Goal: Navigation & Orientation: Find specific page/section

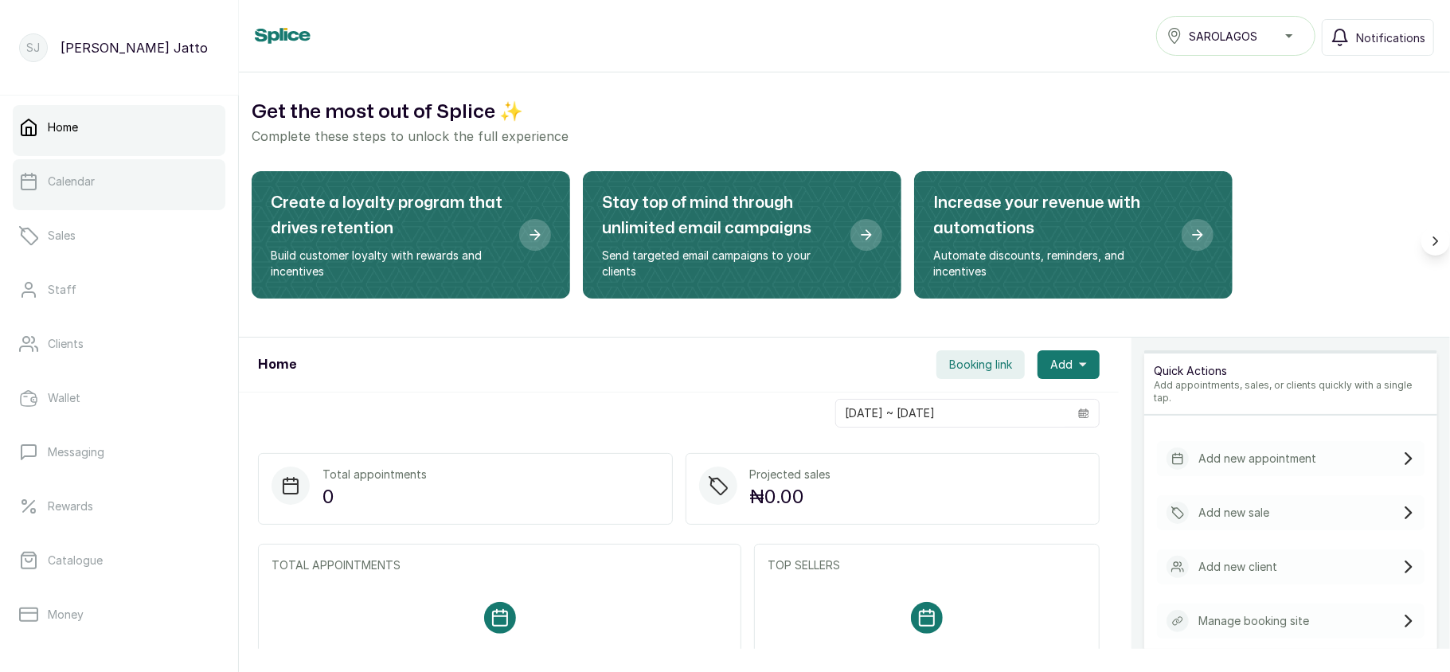
click at [93, 186] on p "Calendar" at bounding box center [71, 182] width 47 height 16
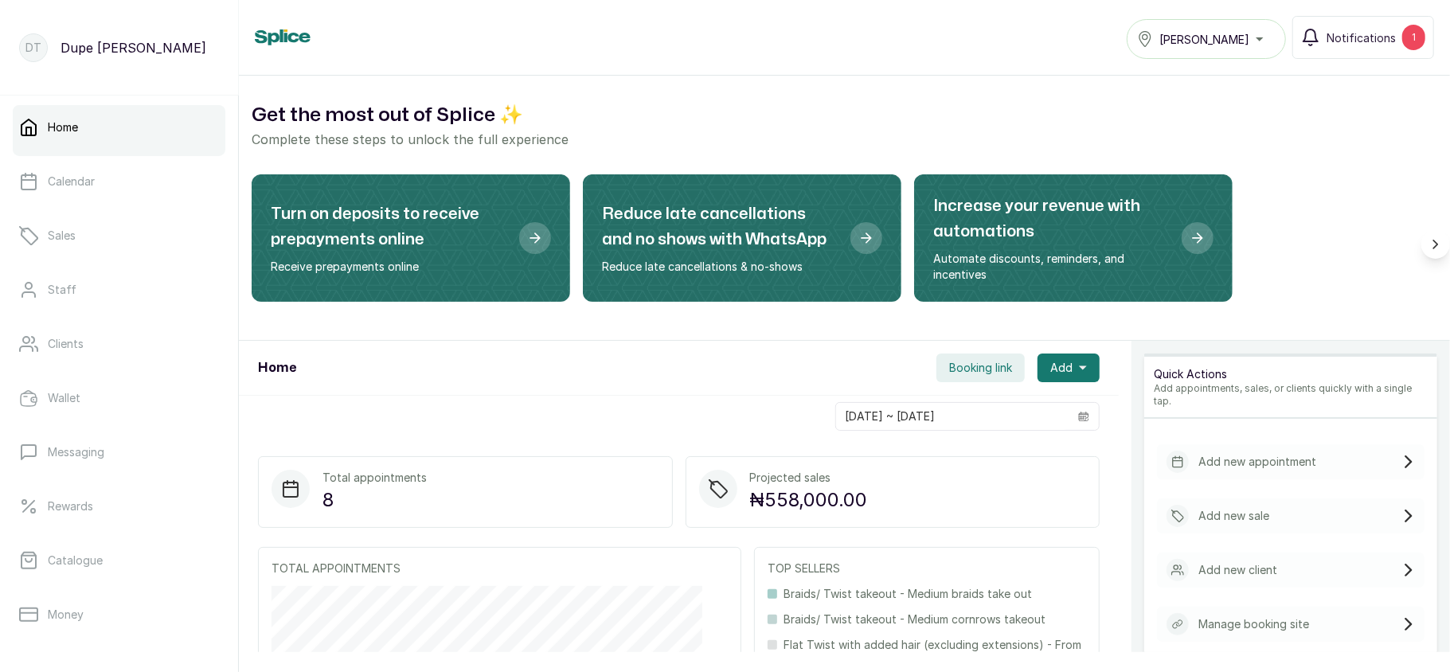
click at [1237, 37] on div "Tasala Ikoyi" at bounding box center [1206, 38] width 139 height 19
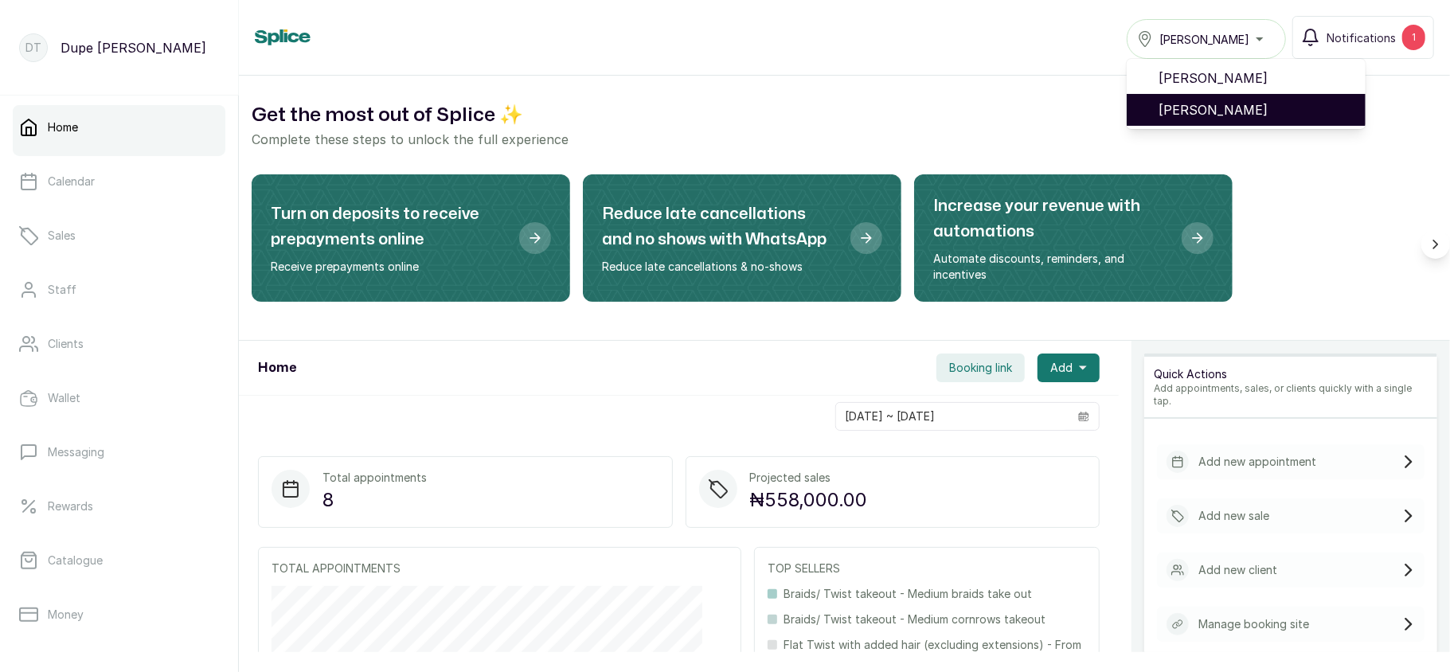
click at [1180, 110] on span "[PERSON_NAME]" at bounding box center [1256, 109] width 194 height 19
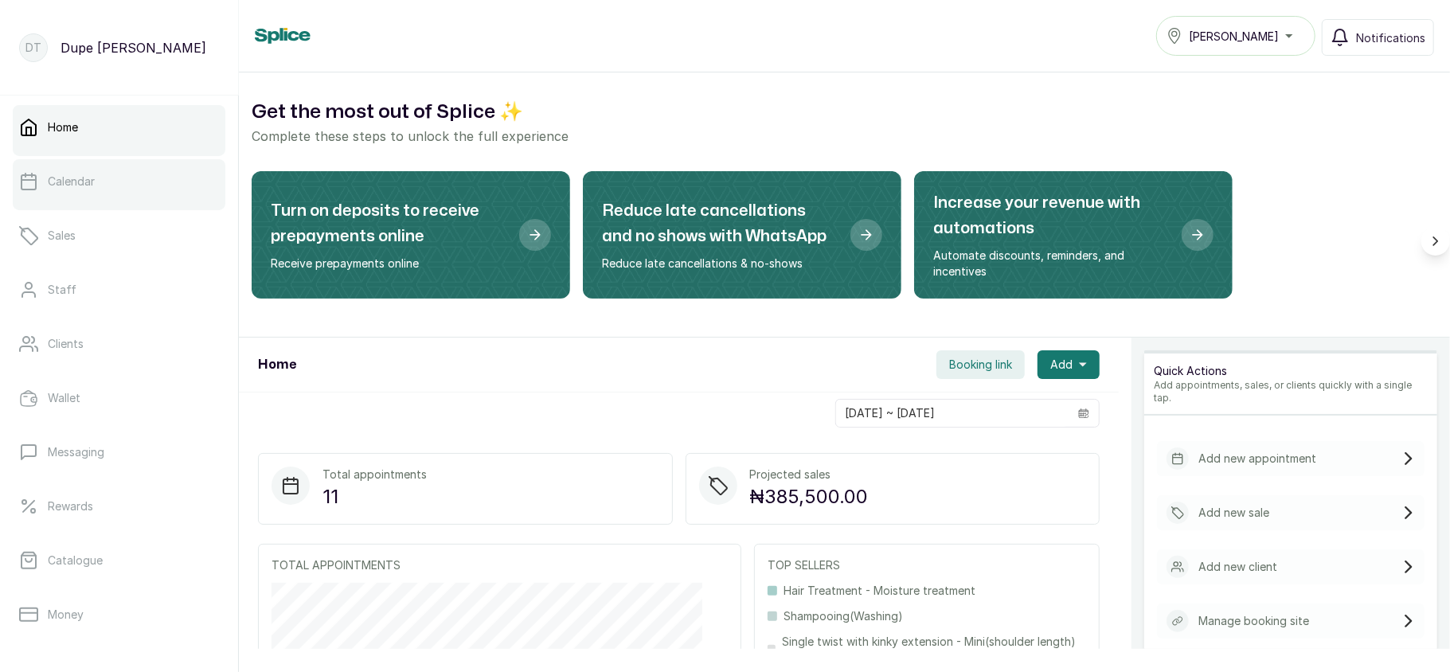
click at [127, 186] on link "Calendar" at bounding box center [119, 181] width 213 height 45
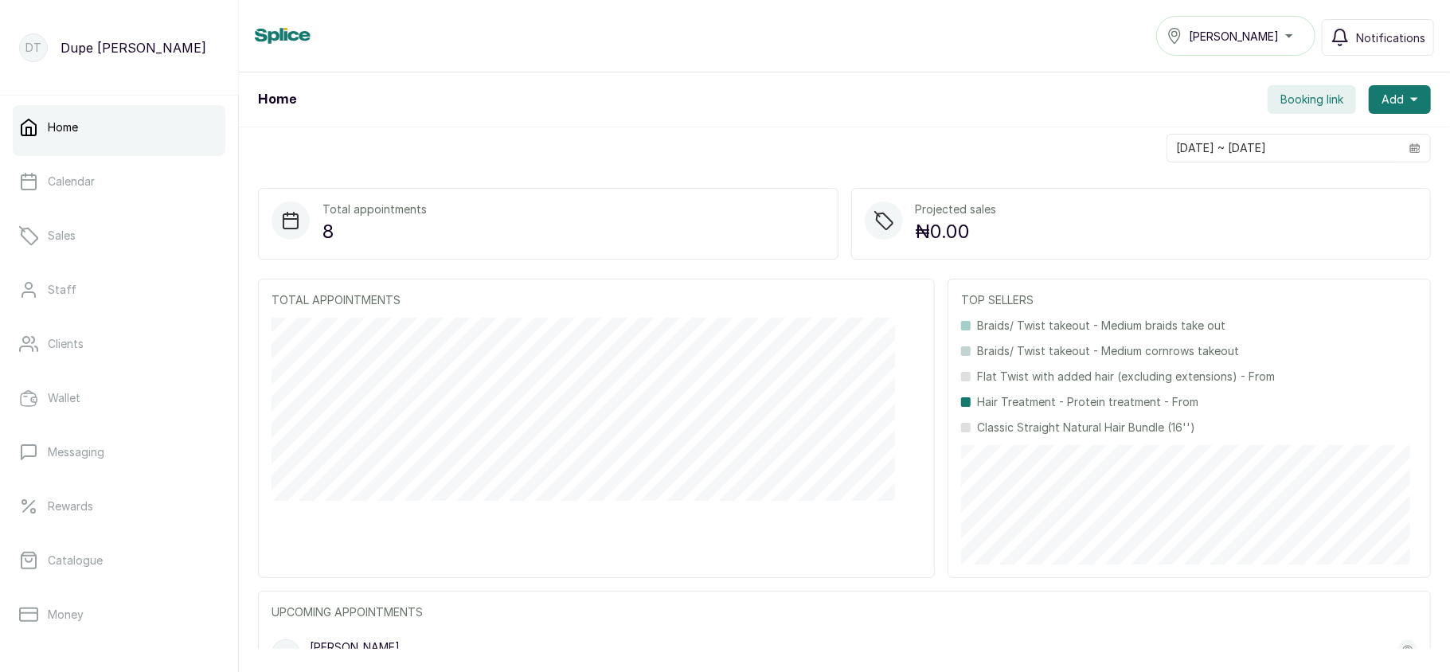
click at [1271, 46] on button "[PERSON_NAME]" at bounding box center [1235, 36] width 159 height 40
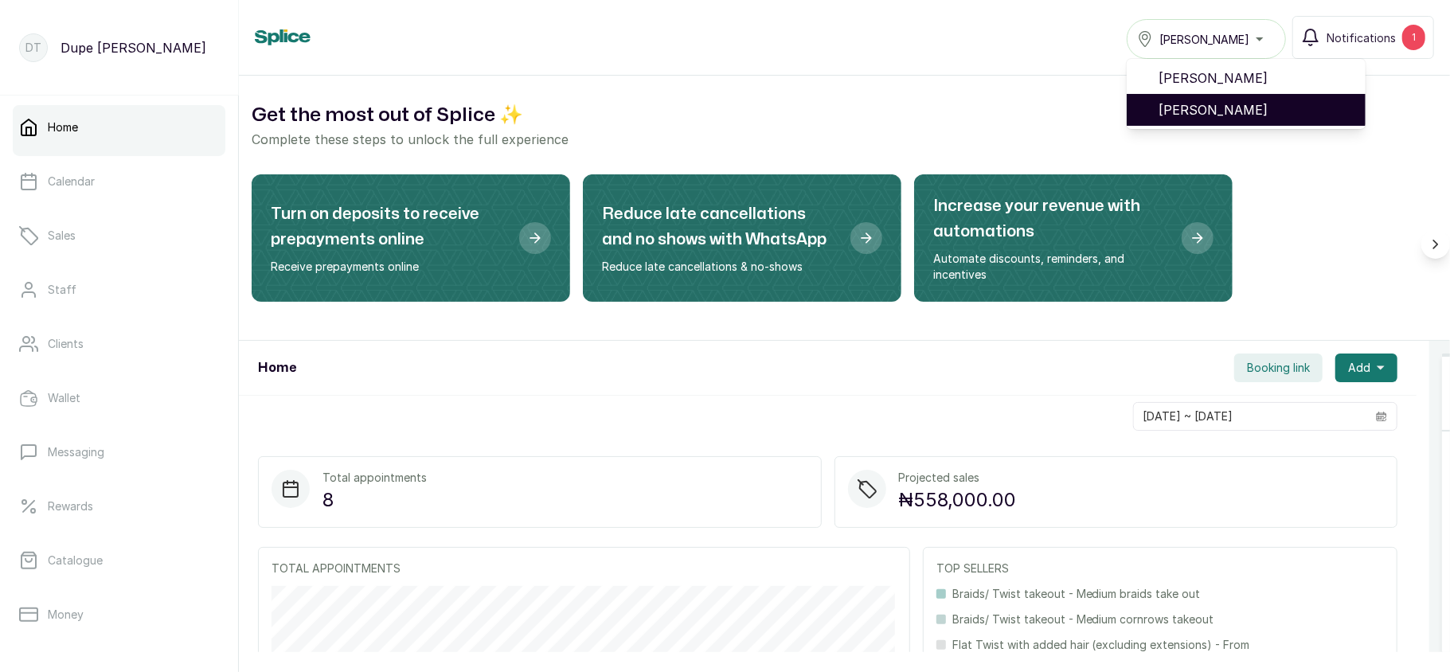
click at [1215, 104] on span "[PERSON_NAME]" at bounding box center [1256, 109] width 194 height 19
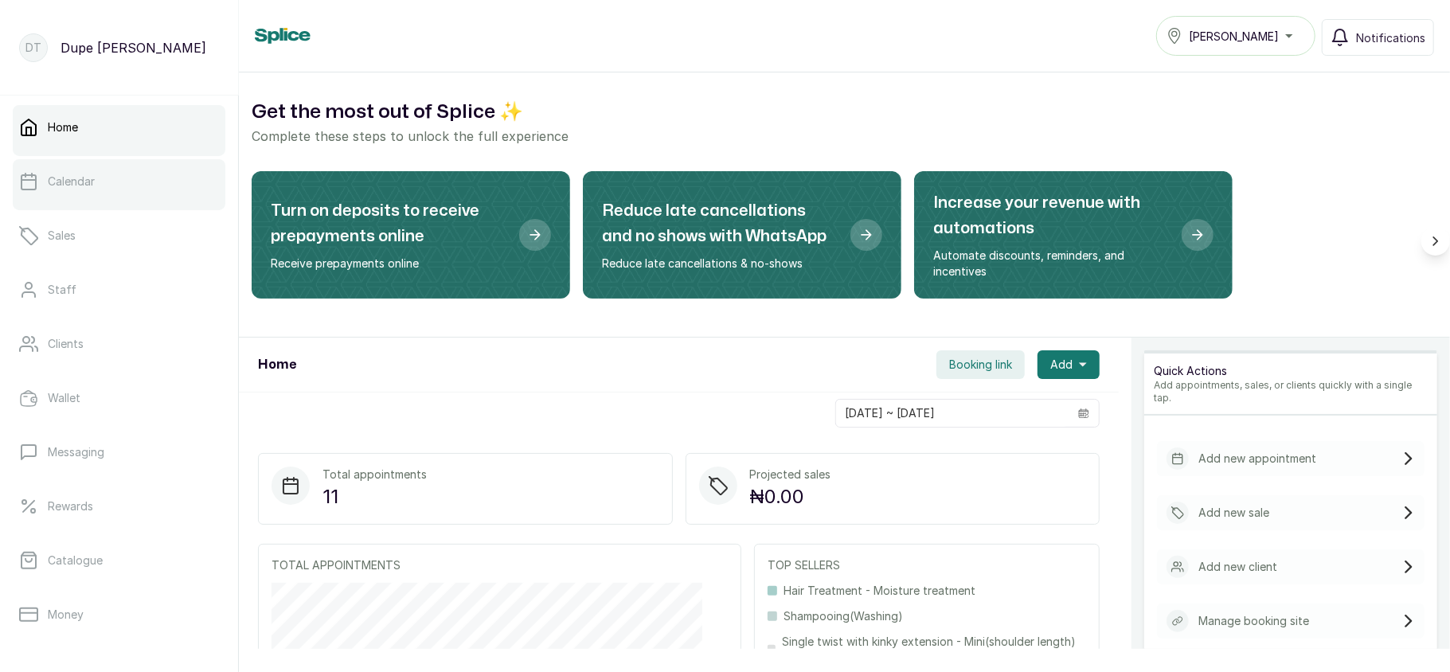
click at [81, 175] on p "Calendar" at bounding box center [71, 182] width 47 height 16
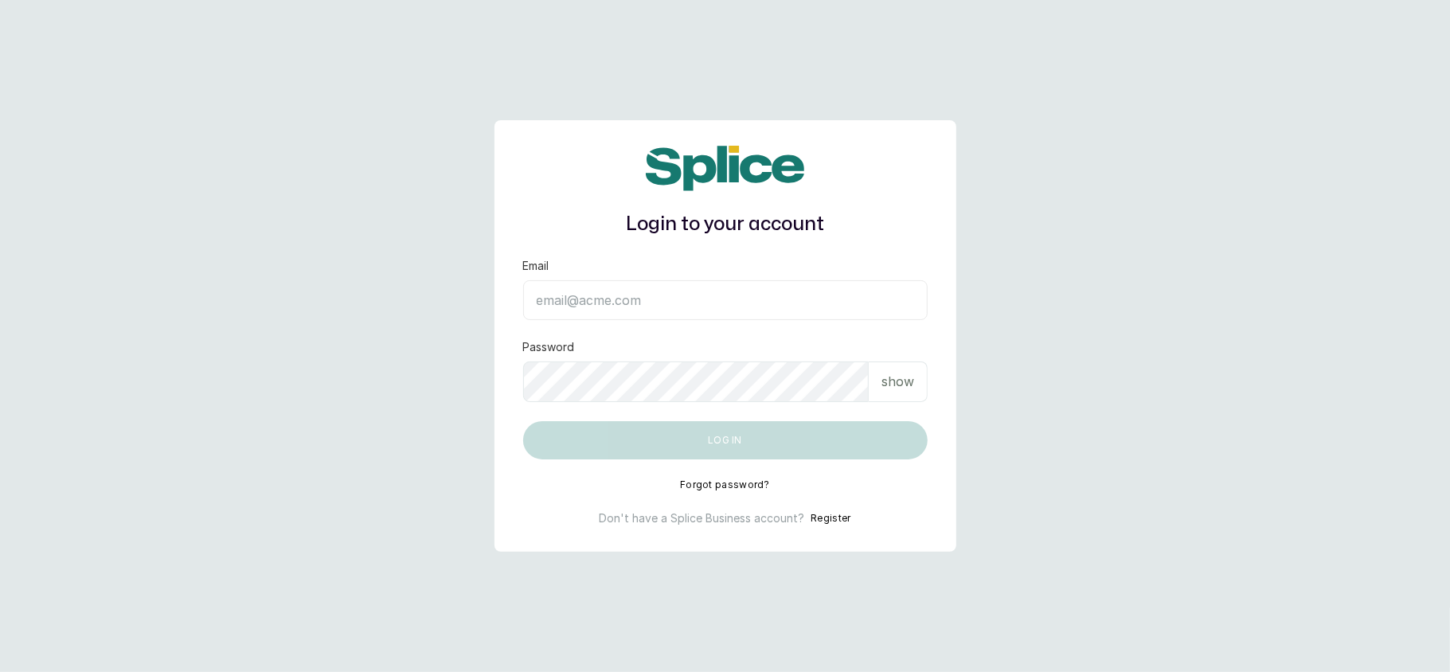
click at [701, 310] on input "Email" at bounding box center [725, 300] width 405 height 40
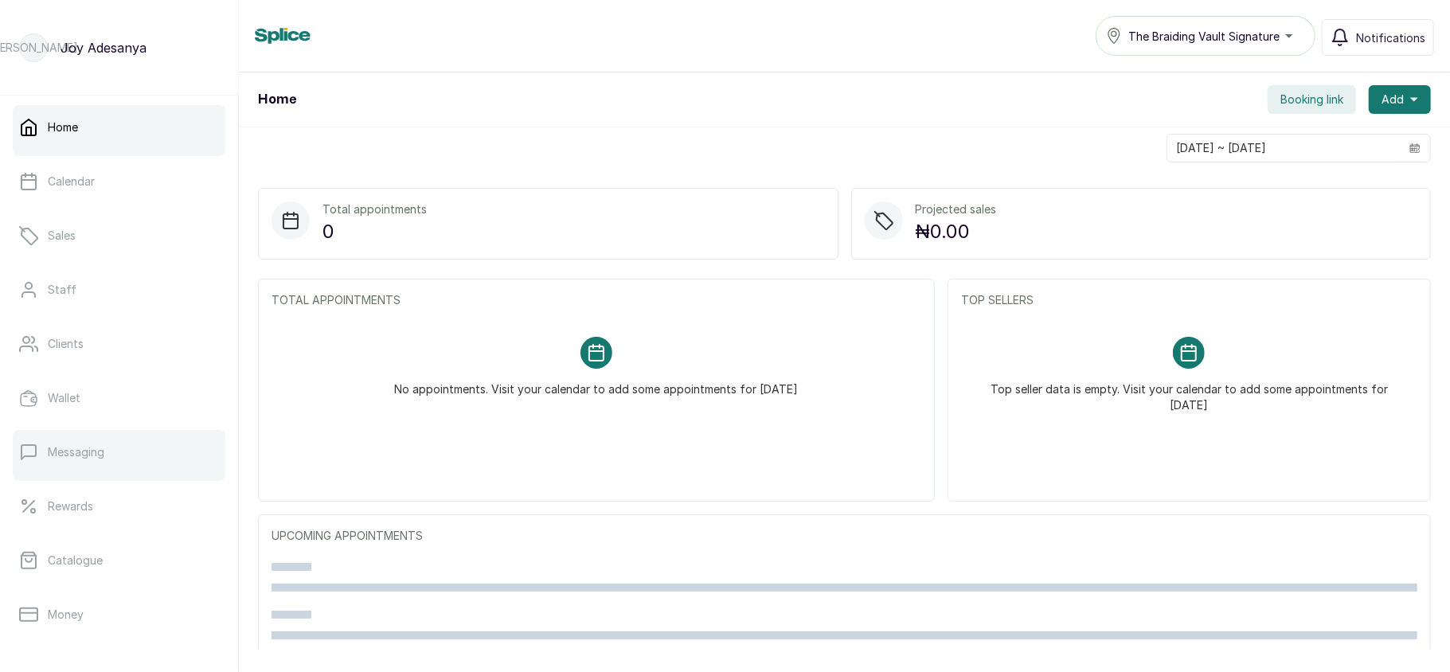
click at [84, 449] on p "Messaging" at bounding box center [76, 452] width 57 height 16
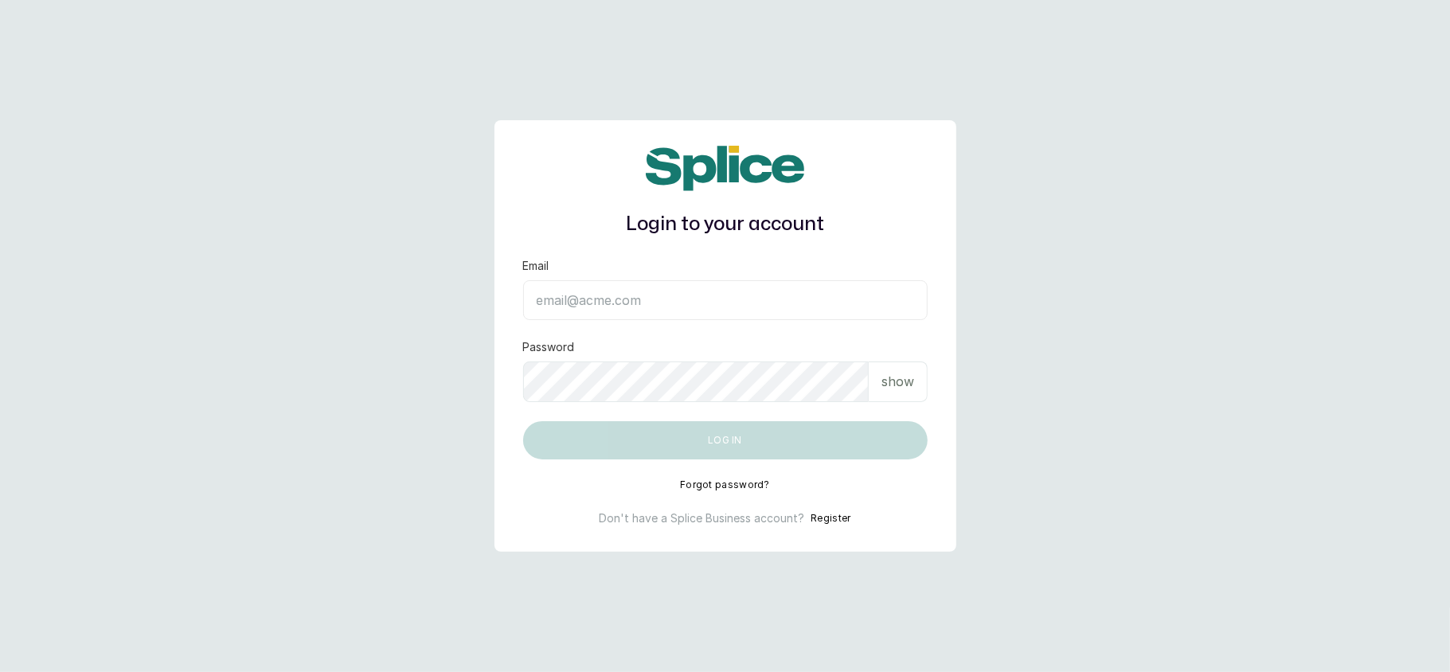
click at [567, 309] on input "Email" at bounding box center [725, 300] width 405 height 40
type input "[EMAIL_ADDRESS][DOMAIN_NAME]"
click at [890, 383] on p "show" at bounding box center [898, 381] width 33 height 19
click at [762, 402] on form "Email [EMAIL_ADDRESS][DOMAIN_NAME] Password hide Log in" at bounding box center [725, 358] width 405 height 201
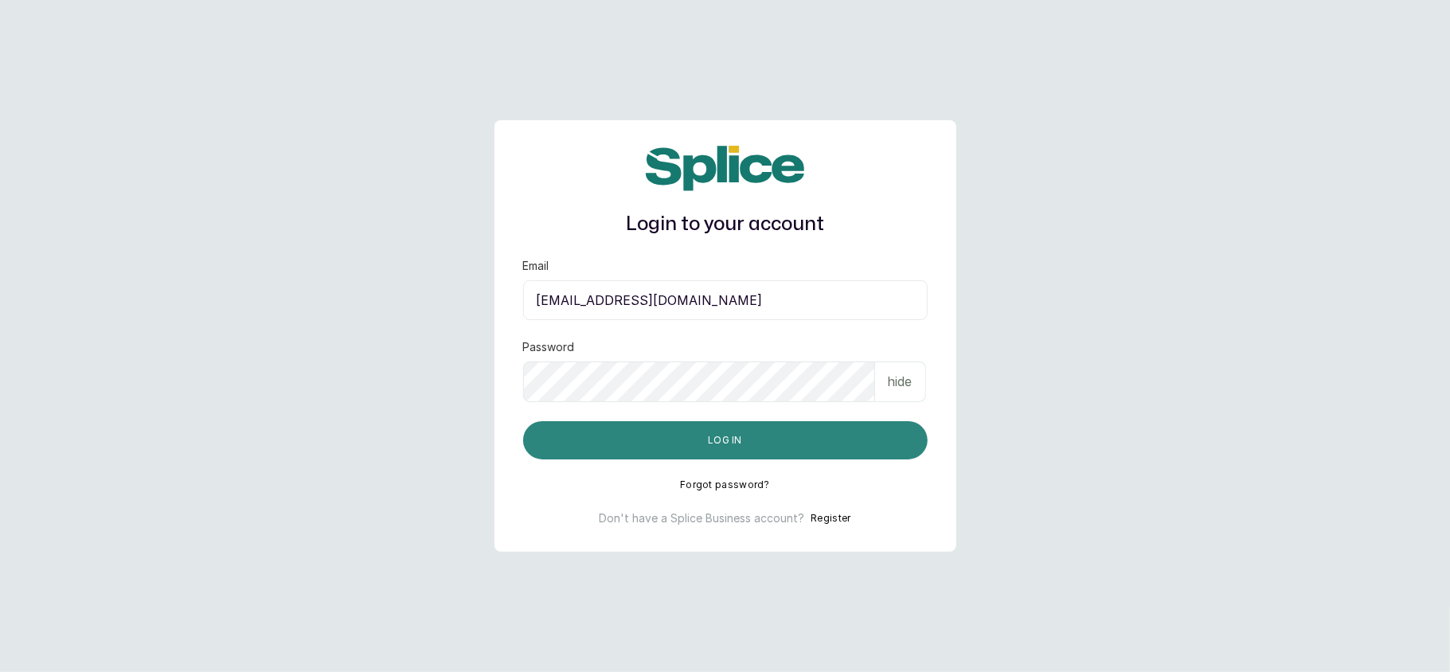
click at [693, 436] on button "Log in" at bounding box center [725, 440] width 405 height 38
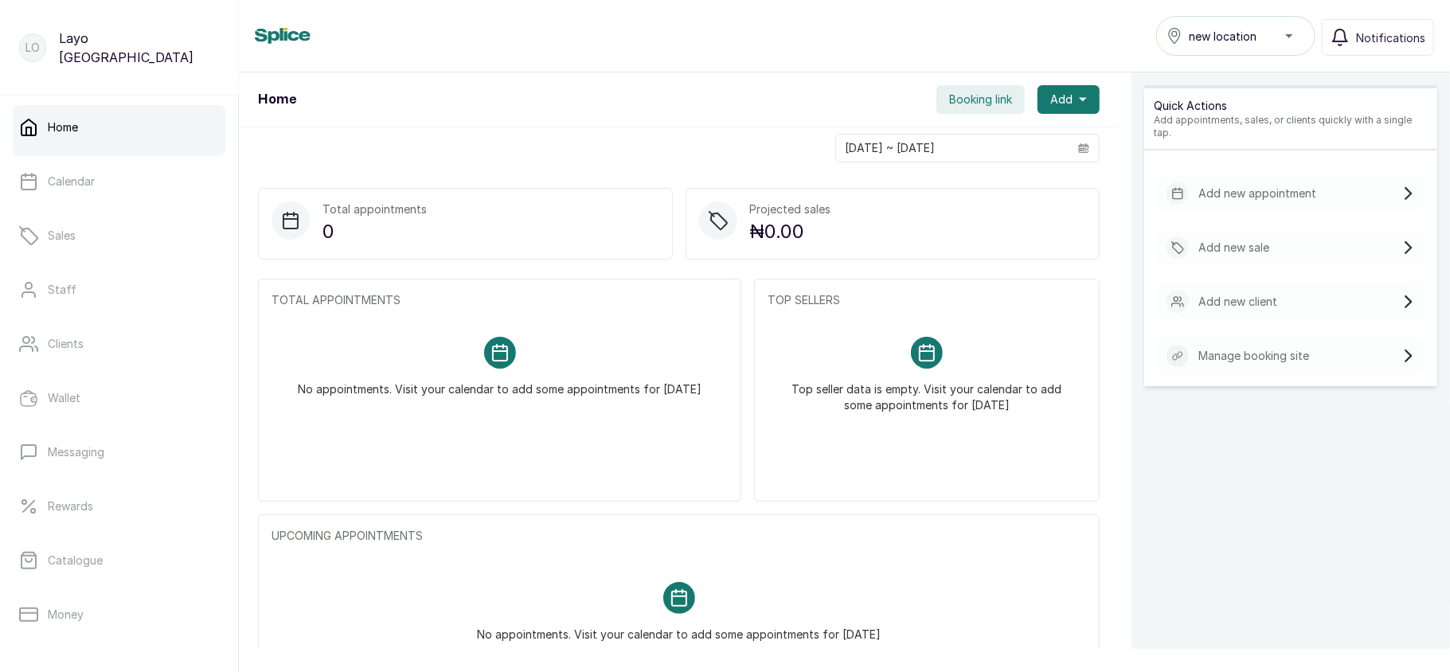
click at [1282, 43] on div "new location" at bounding box center [1236, 35] width 139 height 19
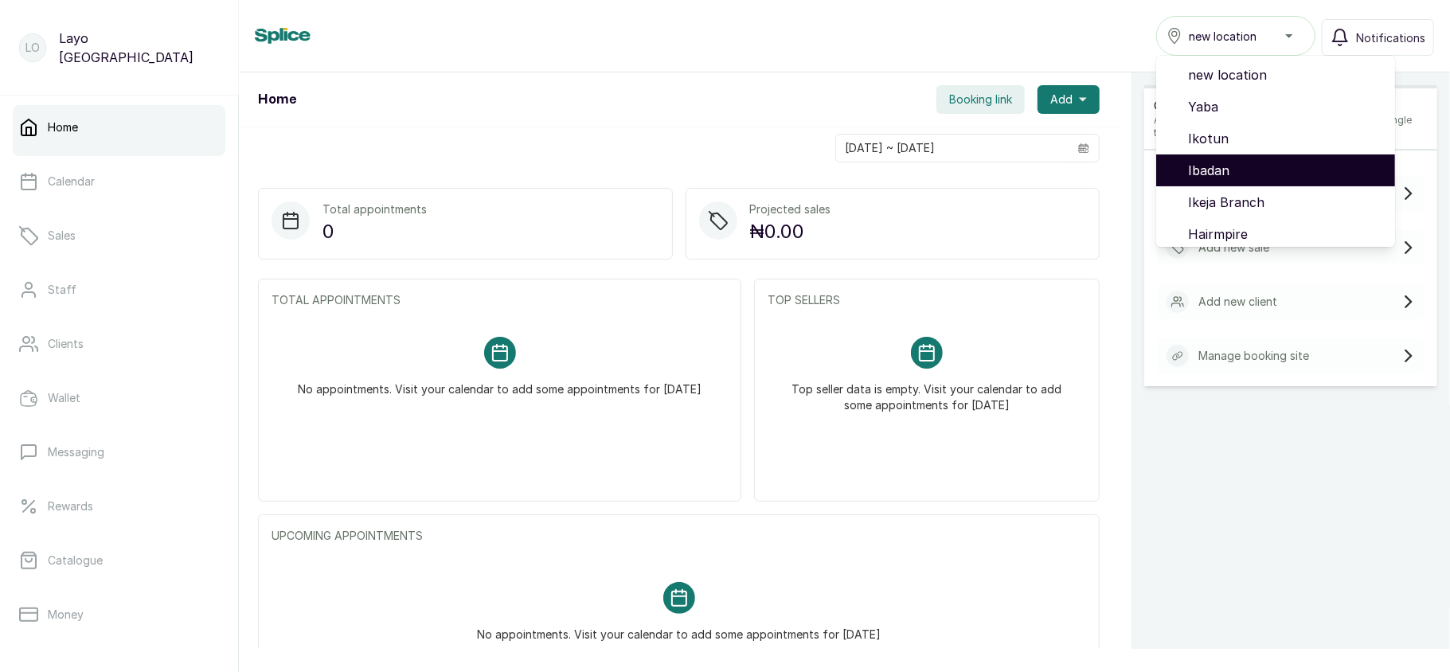
scroll to position [134, 0]
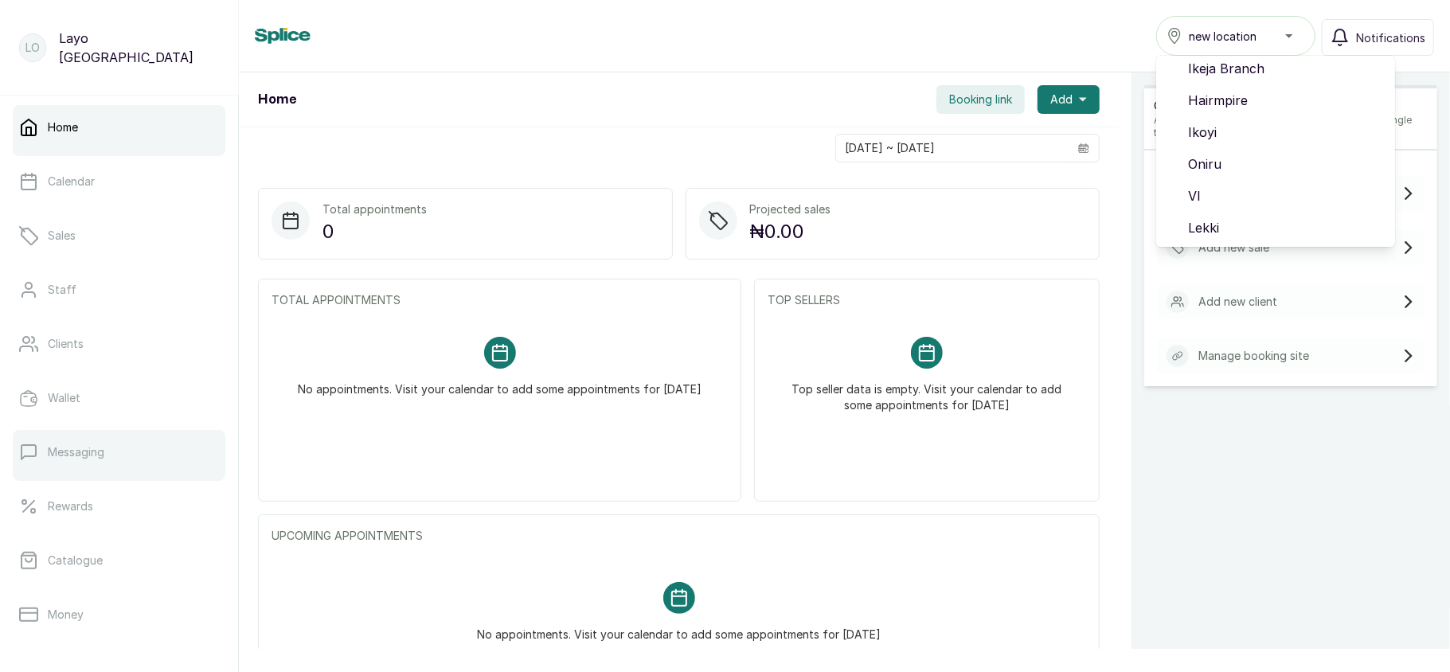
click at [112, 443] on link "Messaging" at bounding box center [119, 452] width 213 height 45
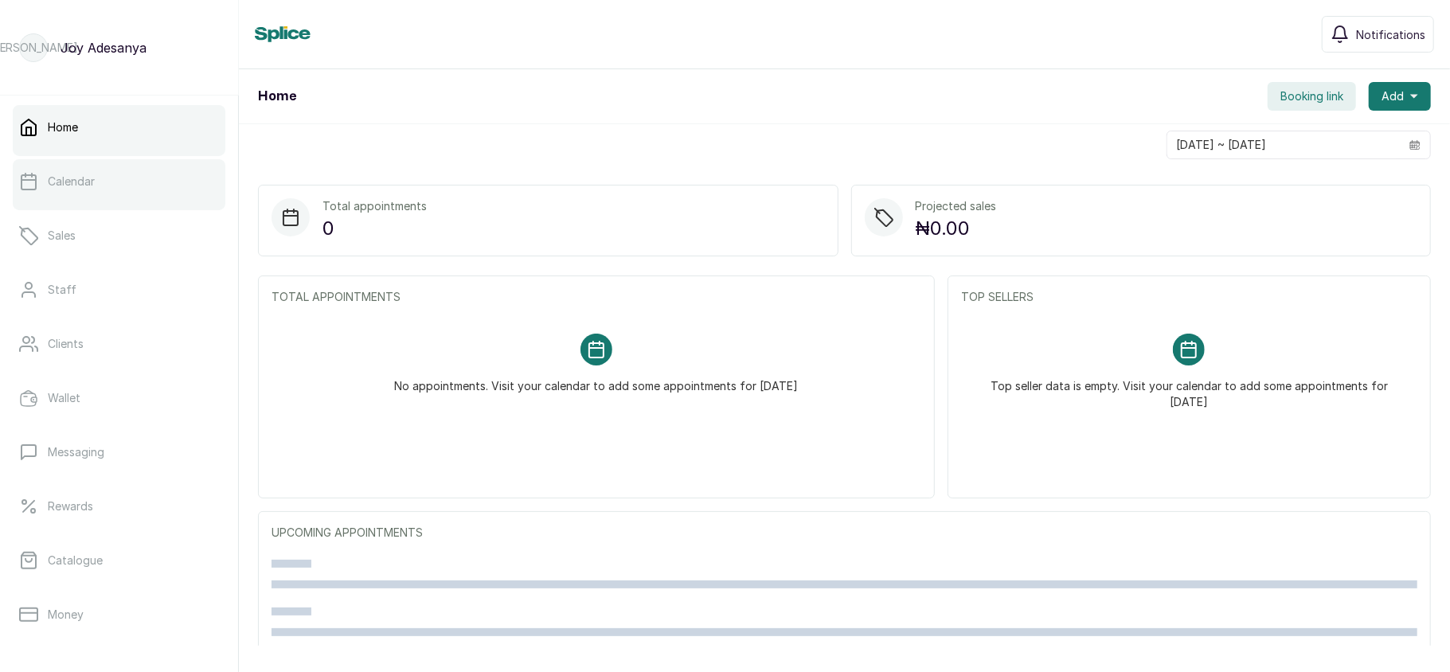
click at [68, 183] on p "Calendar" at bounding box center [71, 182] width 47 height 16
